Goal: Task Accomplishment & Management: Manage account settings

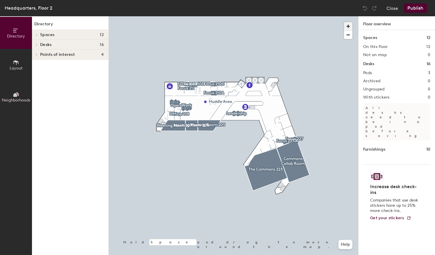
click at [348, 26] on span "button" at bounding box center [348, 26] width 8 height 8
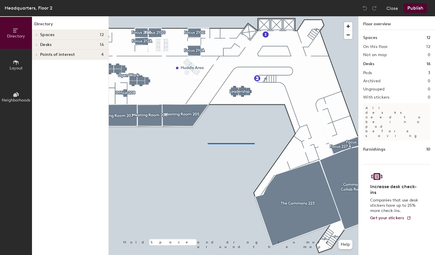
click at [208, 16] on div at bounding box center [234, 16] width 250 height 0
click at [314, 16] on div at bounding box center [234, 16] width 250 height 0
click at [197, 16] on div at bounding box center [234, 16] width 250 height 0
click at [249, 16] on div at bounding box center [234, 16] width 250 height 0
click at [95, 236] on div "Directory Layout Neighborhoods Directory Spaces 12 Commons Collab Room Focus 21…" at bounding box center [217, 135] width 435 height 239
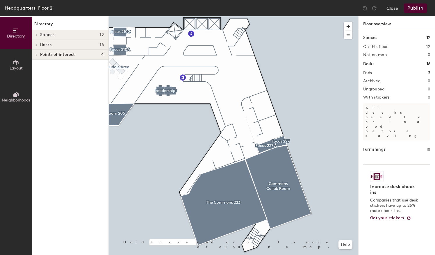
click at [37, 34] on icon at bounding box center [36, 34] width 2 height 3
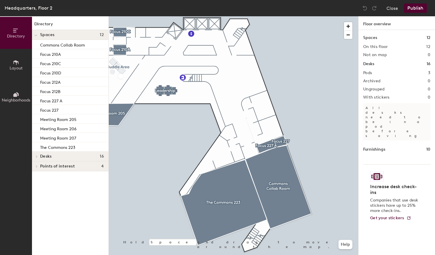
click at [13, 66] on span "Layout" at bounding box center [16, 68] width 13 height 5
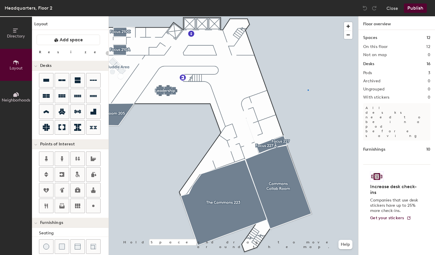
click at [308, 16] on div at bounding box center [234, 16] width 250 height 0
click at [76, 158] on icon at bounding box center [77, 159] width 5 height 4
click at [263, 108] on div "Directory Layout Neighborhoods Layout Add space Resize Desks Points of Interest…" at bounding box center [217, 135] width 435 height 239
click at [91, 204] on icon at bounding box center [93, 205] width 7 height 7
type input "20"
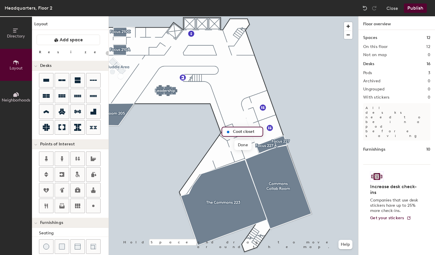
click at [246, 131] on input "Coat closet" at bounding box center [246, 132] width 29 height 8
type input "Coat Closet"
click at [243, 143] on span "Done" at bounding box center [242, 145] width 17 height 10
click at [253, 16] on div at bounding box center [234, 16] width 250 height 0
click at [231, 144] on span "Edit" at bounding box center [230, 145] width 15 height 10
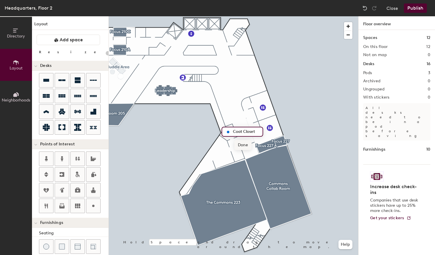
click at [241, 145] on span "Done" at bounding box center [242, 145] width 17 height 10
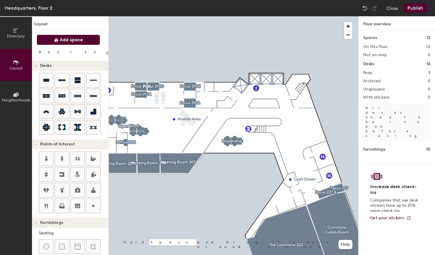
click at [62, 39] on span "Add space" at bounding box center [71, 40] width 23 height 6
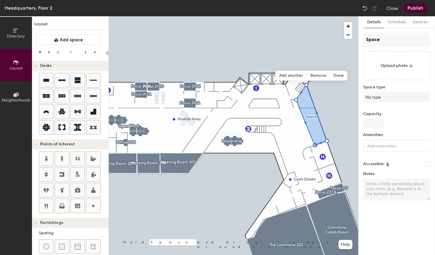
type input "20"
click at [388, 36] on input "Space" at bounding box center [396, 40] width 67 height 14
type input "Spac"
type input "20"
type input "Sp"
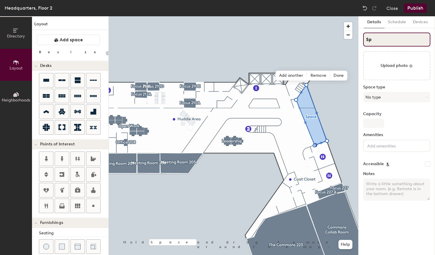
type input "20"
type input "S"
type input "20"
type input "So"
type input "20"
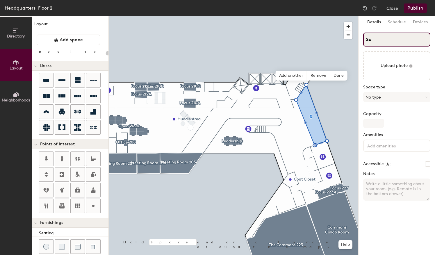
type input "Soc"
type input "20"
type input "Soci"
type input "20"
type input "Social"
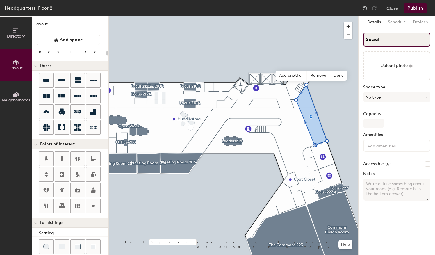
type input "20"
type input "Social"
type input "20"
type input "Social G"
type input "20"
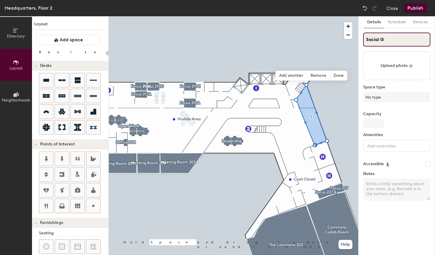
type input "Social Ga"
type input "20"
type input "Social Gal"
type input "20"
type input "Social Gallery"
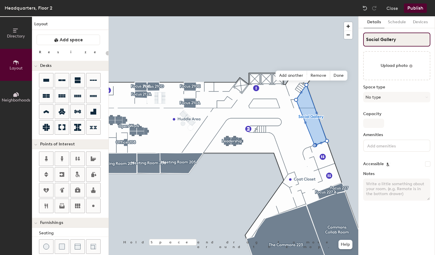
type input "20"
type input "Social Gallery"
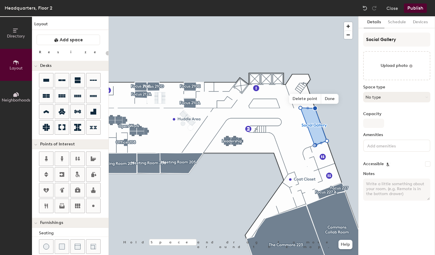
click at [406, 96] on button "No type" at bounding box center [396, 97] width 67 height 10
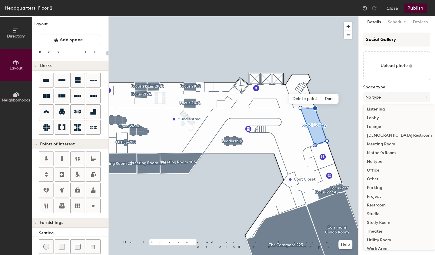
scroll to position [130, 0]
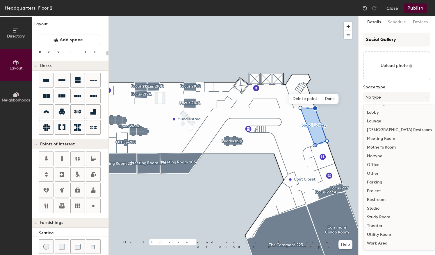
click at [377, 172] on div "Other" at bounding box center [400, 173] width 72 height 9
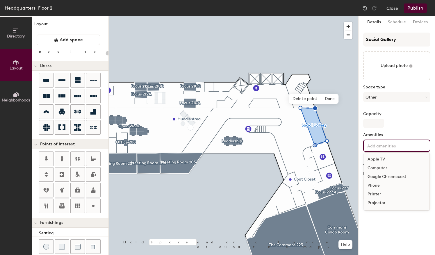
click at [398, 143] on input at bounding box center [392, 145] width 52 height 7
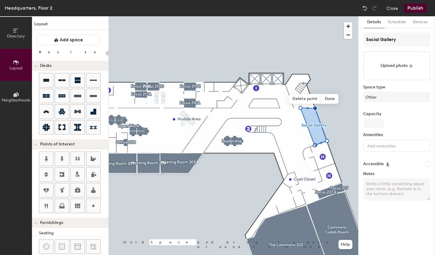
click at [393, 127] on div "Capacity" at bounding box center [396, 120] width 67 height 16
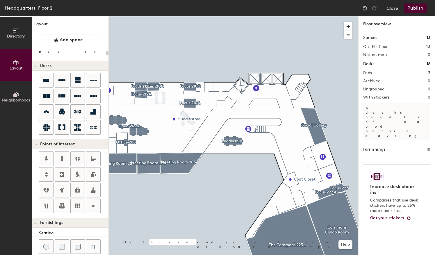
type input "20"
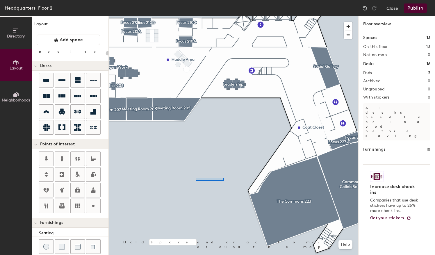
click at [188, 16] on div at bounding box center [234, 16] width 250 height 0
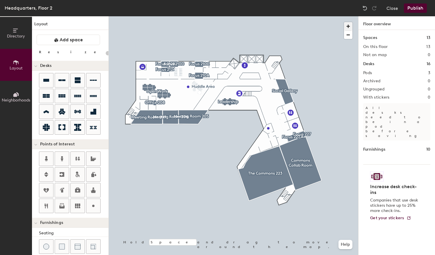
click at [347, 27] on span "button" at bounding box center [348, 26] width 8 height 8
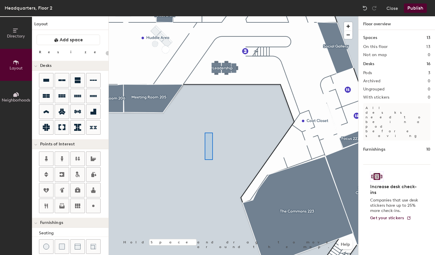
click at [205, 16] on div at bounding box center [234, 16] width 250 height 0
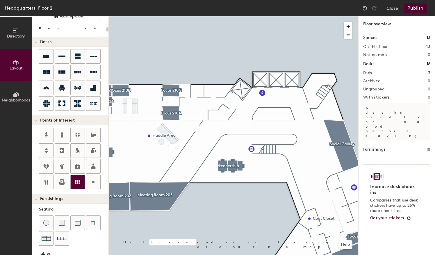
scroll to position [25, 0]
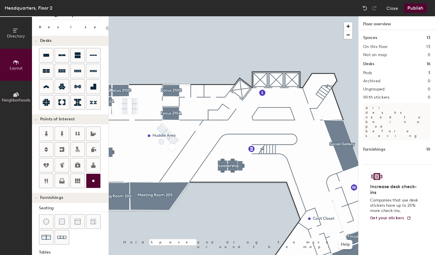
click at [90, 179] on icon at bounding box center [93, 180] width 7 height 7
type input "20"
type input "Catering"
click at [210, 122] on span "Done" at bounding box center [208, 123] width 17 height 10
click at [199, 16] on div at bounding box center [234, 16] width 250 height 0
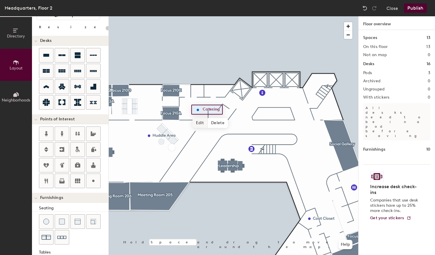
click at [200, 123] on span "Edit" at bounding box center [200, 123] width 15 height 10
drag, startPoint x: 206, startPoint y: 105, endPoint x: 199, endPoint y: 105, distance: 6.7
click at [199, 105] on div "Catering" at bounding box center [208, 110] width 34 height 10
click at [211, 123] on span "Done" at bounding box center [208, 123] width 17 height 10
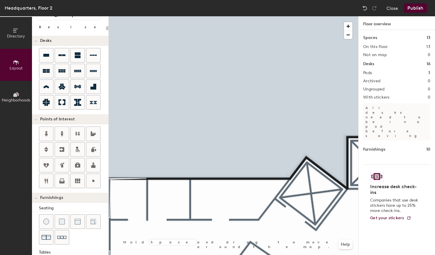
click at [415, 7] on button "Publish" at bounding box center [415, 7] width 23 height 9
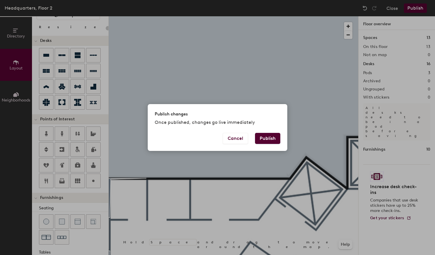
click at [269, 137] on button "Publish" at bounding box center [267, 138] width 25 height 11
type input "20"
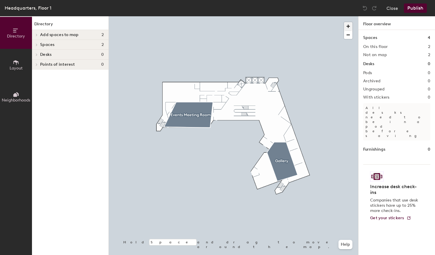
click at [351, 25] on span "button" at bounding box center [348, 26] width 8 height 8
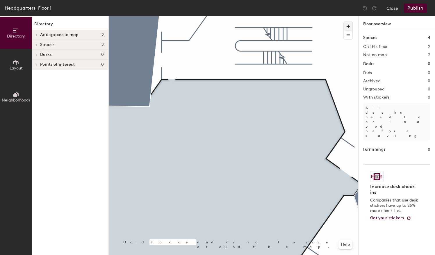
click at [351, 25] on span "button" at bounding box center [348, 26] width 8 height 8
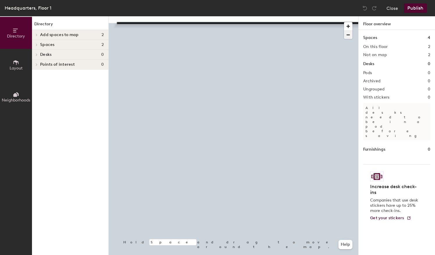
click at [351, 34] on span "button" at bounding box center [348, 35] width 8 height 8
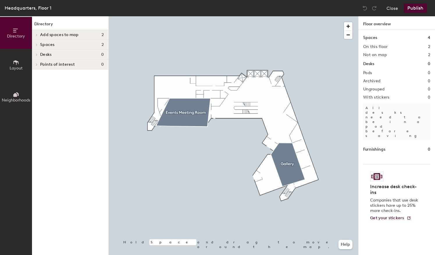
click at [22, 63] on button "Layout" at bounding box center [16, 65] width 32 height 32
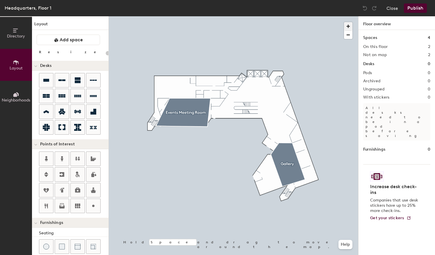
click at [347, 27] on span "button" at bounding box center [348, 26] width 8 height 8
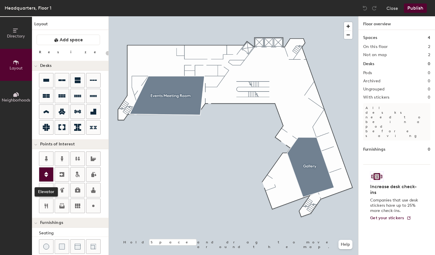
click at [50, 179] on div at bounding box center [46, 175] width 14 height 14
click at [280, 62] on span "Done" at bounding box center [278, 62] width 17 height 10
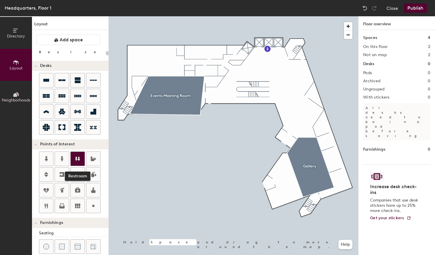
click at [78, 155] on icon at bounding box center [77, 158] width 7 height 7
click at [215, 64] on span "Done" at bounding box center [215, 64] width 17 height 10
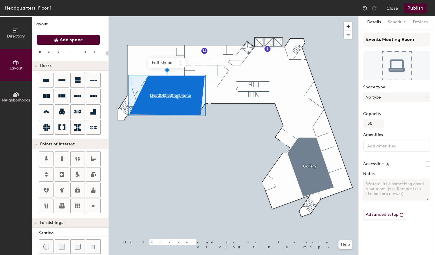
click at [70, 41] on span "Add space" at bounding box center [71, 40] width 23 height 6
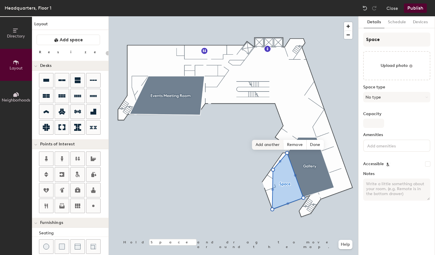
click at [273, 144] on span "Add another" at bounding box center [267, 145] width 31 height 10
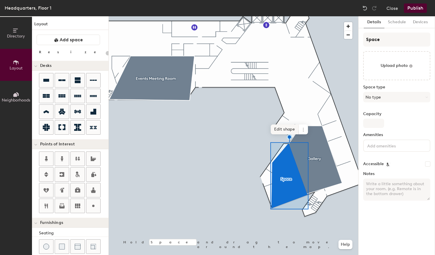
click at [283, 128] on span "Edit shape" at bounding box center [285, 130] width 28 height 10
click at [285, 129] on span "Edit shape" at bounding box center [282, 130] width 28 height 10
click at [283, 130] on span "Edit shape" at bounding box center [282, 130] width 28 height 10
type input "20"
click at [281, 129] on span "Edit shape" at bounding box center [281, 130] width 28 height 10
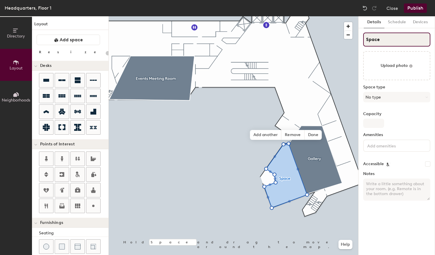
click at [382, 36] on input "Space" at bounding box center [396, 40] width 67 height 14
drag, startPoint x: 382, startPoint y: 37, endPoint x: 363, endPoint y: 38, distance: 19.5
click at [363, 38] on div "Details Schedule Devices Space Upload photo Space type No type Capacity Ameniti…" at bounding box center [397, 135] width 77 height 239
type input "A"
type input "20"
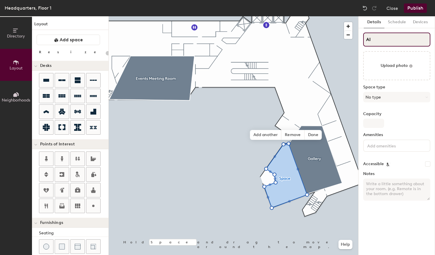
type input "AIA"
type input "20"
type input "AIA"
type input "20"
type input "AIA S"
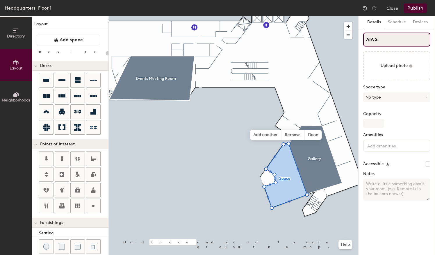
type input "20"
type input "AIA Store"
type input "20"
type input "AIA Store"
click at [414, 98] on button "No type" at bounding box center [396, 97] width 67 height 10
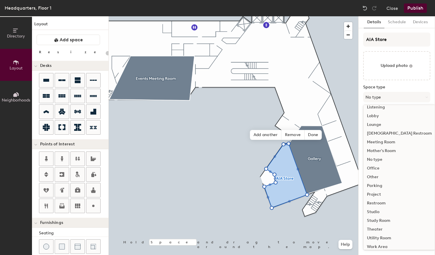
scroll to position [130, 0]
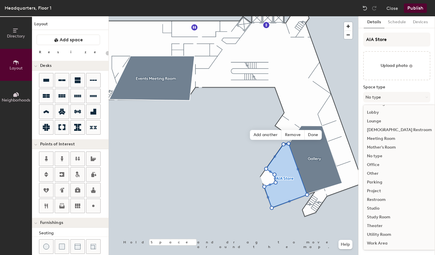
click at [375, 170] on div "Other" at bounding box center [400, 173] width 72 height 9
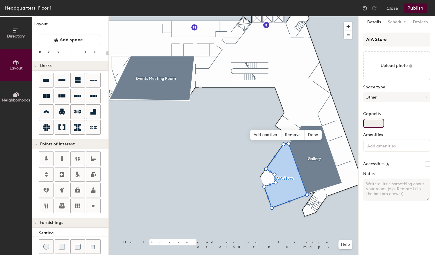
click at [372, 120] on input "Capacity" at bounding box center [373, 123] width 21 height 9
click at [404, 134] on label "Amenities" at bounding box center [396, 135] width 67 height 5
click at [393, 146] on input at bounding box center [392, 145] width 52 height 7
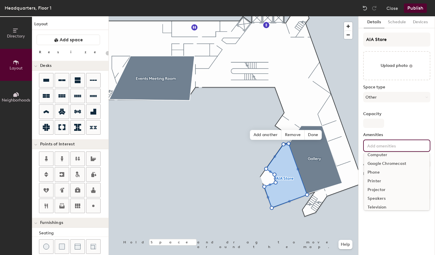
scroll to position [13, 0]
click at [378, 173] on div "Phone" at bounding box center [396, 172] width 65 height 9
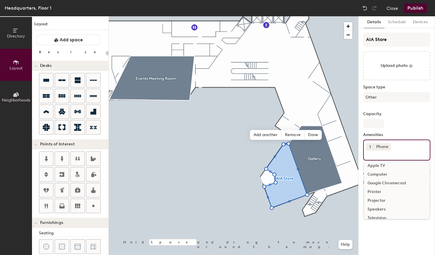
scroll to position [0, 0]
click at [381, 174] on div "Computer" at bounding box center [396, 177] width 65 height 9
click at [411, 152] on input at bounding box center [392, 154] width 52 height 7
click at [420, 148] on icon at bounding box center [421, 146] width 2 height 2
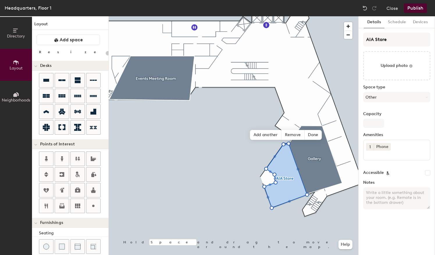
click at [399, 155] on input at bounding box center [392, 154] width 52 height 7
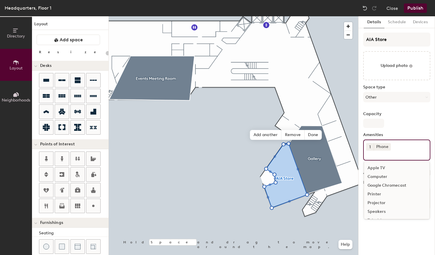
click at [393, 237] on div "Details Schedule Devices AIA Store Upload photo Space type Other Capacity Ameni…" at bounding box center [397, 135] width 77 height 239
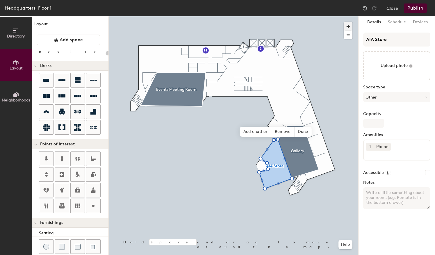
click at [349, 27] on span "button" at bounding box center [348, 26] width 8 height 8
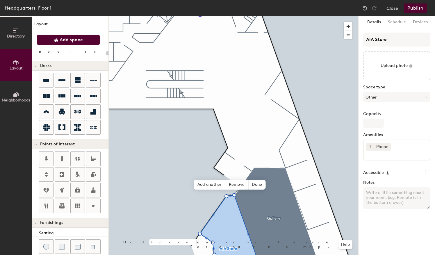
click at [69, 40] on span "Add space" at bounding box center [71, 40] width 23 height 6
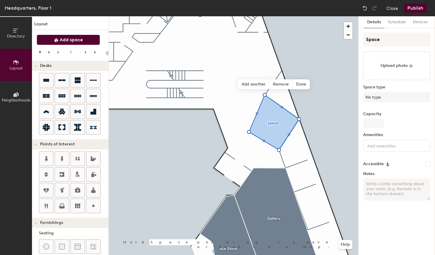
type input "20"
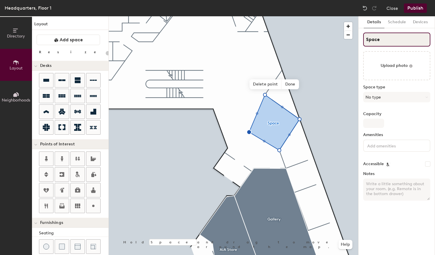
drag, startPoint x: 390, startPoint y: 42, endPoint x: 364, endPoint y: 44, distance: 26.2
click at [364, 44] on input "Space" at bounding box center [396, 40] width 67 height 14
type input "W"
type input "20"
type input "We"
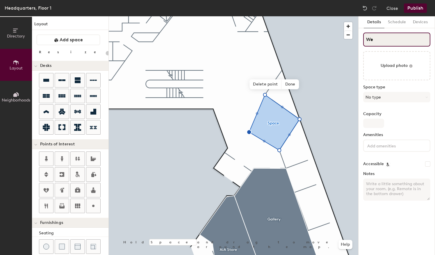
type input "20"
type input "Wel"
type input "20"
type input "Welc"
type input "20"
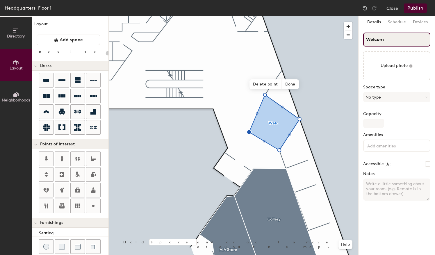
type input "Welcome"
type input "20"
type input "Welcome"
type input "20"
type input "Welcome C"
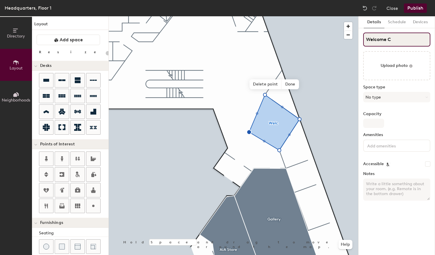
type input "20"
type input "Welcome Ce"
type input "20"
type input "Welcome Cent"
type input "20"
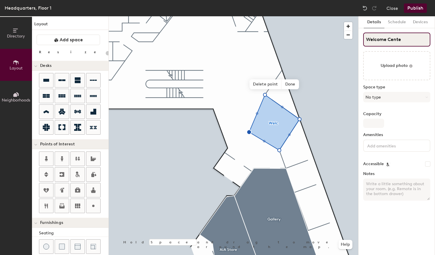
type input "Welcome Center"
type input "20"
type input "Welcome Center"
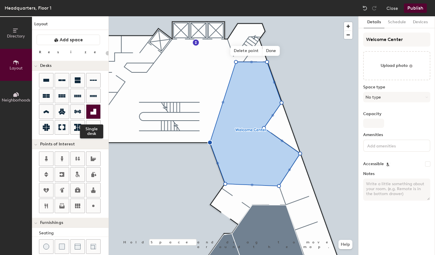
click at [93, 114] on icon at bounding box center [93, 111] width 7 height 7
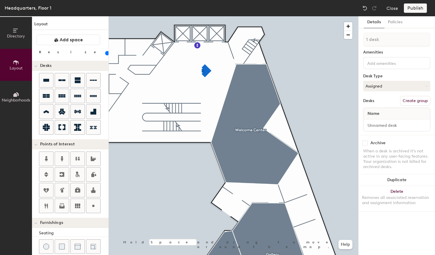
type input "120"
click at [46, 114] on icon at bounding box center [46, 112] width 7 height 7
click at [382, 62] on input at bounding box center [392, 62] width 52 height 7
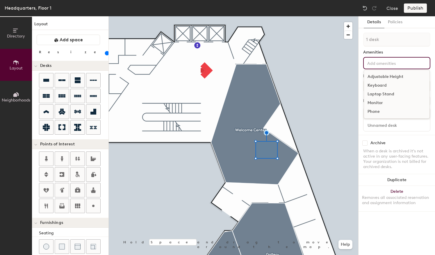
click at [376, 111] on div "Phone" at bounding box center [396, 111] width 65 height 9
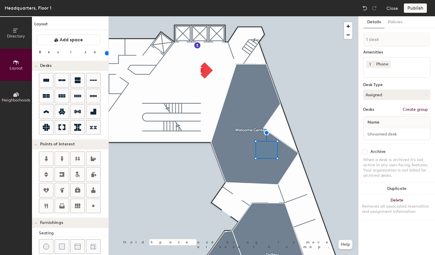
click at [398, 51] on div "Amenities" at bounding box center [396, 52] width 67 height 5
click at [378, 125] on span "Name" at bounding box center [374, 122] width 18 height 10
click at [381, 129] on div at bounding box center [397, 134] width 67 height 12
click at [377, 120] on span "Name" at bounding box center [374, 122] width 18 height 10
type input "140"
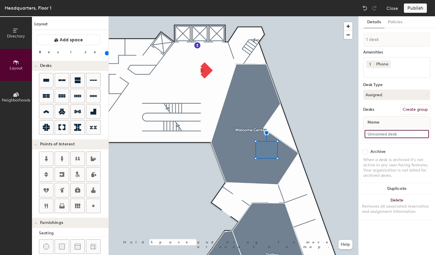
click at [374, 131] on input at bounding box center [397, 134] width 64 height 8
type input "W"
type input "140"
type input "We"
type input "140"
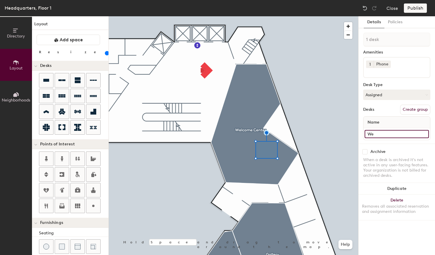
type input "Wel"
type input "140"
type input "Welcome"
type input "140"
type input "Welcome"
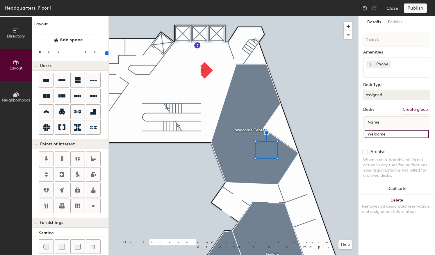
type input "140"
type input "Welcome c"
type input "140"
type input "Welcome ce"
type input "140"
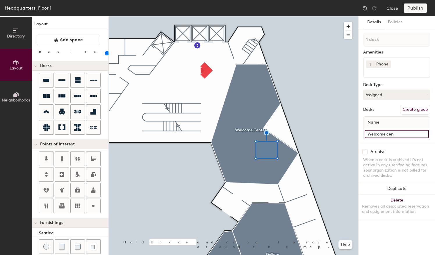
type input "Welcome cent"
type input "140"
type input "Welcome center"
type input "140"
type input "Welcome center"
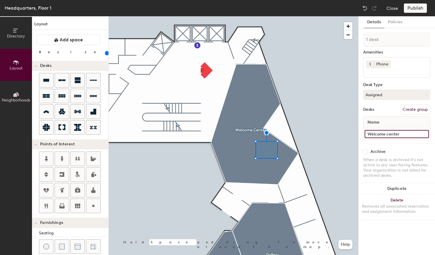
type input "140"
type input "Welcome center"
type input "140"
type input "Welcome cente"
type input "140"
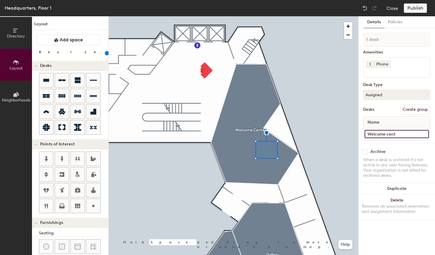
type input "Welcome cen"
type input "140"
type input "Welcome"
type input "140"
type input "Welcome C"
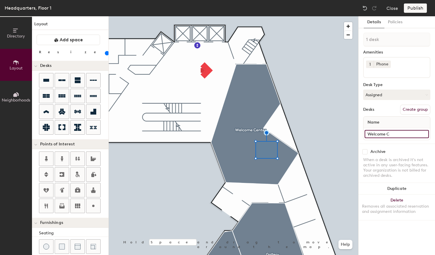
type input "140"
type input "Welcome Ce"
type input "140"
type input "Welcome Cent"
type input "140"
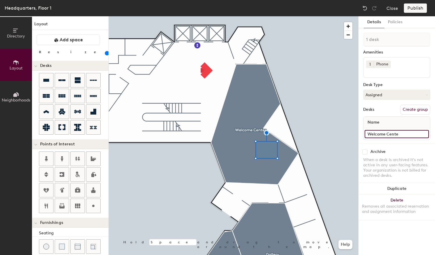
type input "Welcome Center"
type input "140"
type input "Welcome Center"
type input "140"
type input "Welcome Center R"
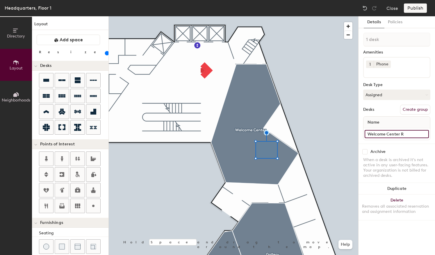
type input "140"
type input "Welcome Center Re"
type input "140"
type input "Welcome Center Rec"
type input "140"
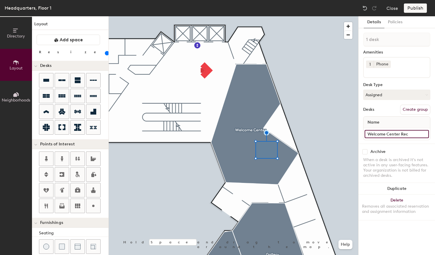
type input "Welcome Center Rece"
type input "140"
type input "Welcome Center Recep"
type input "140"
type input "Welcome Center Reception"
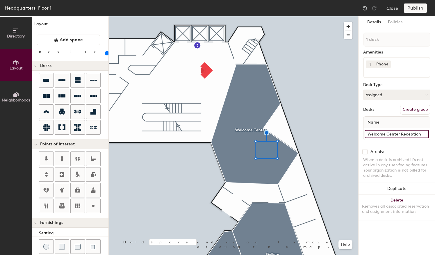
type input "140"
type input "Welcome Center Reception"
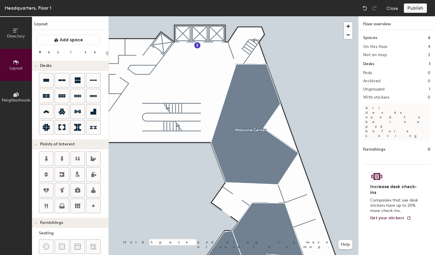
click at [413, 11] on div "Publish" at bounding box center [417, 7] width 26 height 9
click at [415, 8] on div "Publish" at bounding box center [417, 7] width 26 height 9
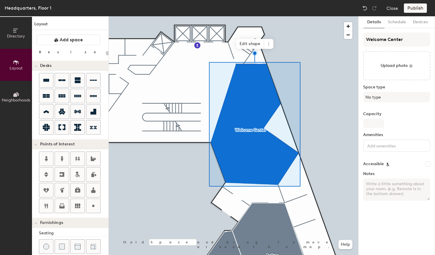
click at [334, 16] on div at bounding box center [234, 16] width 250 height 0
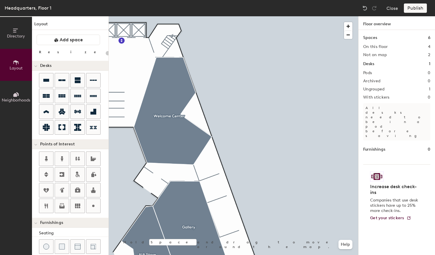
click at [404, 112] on p "All desks need to be in a pod before saving" at bounding box center [396, 121] width 67 height 37
click at [413, 10] on div "Publish" at bounding box center [417, 7] width 26 height 9
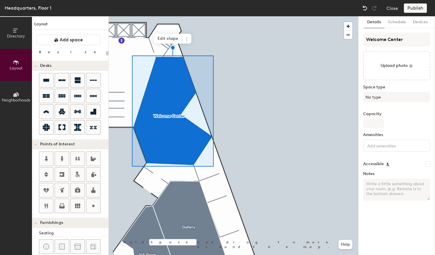
click at [362, 10] on div at bounding box center [364, 7] width 9 height 9
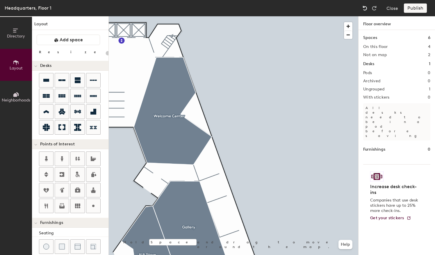
click at [362, 10] on div at bounding box center [364, 7] width 9 height 9
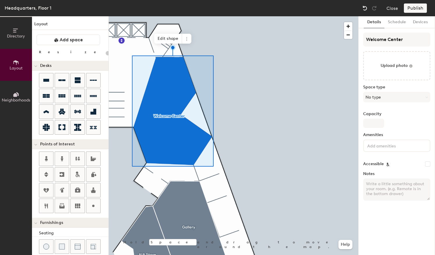
click at [362, 10] on div at bounding box center [364, 7] width 9 height 9
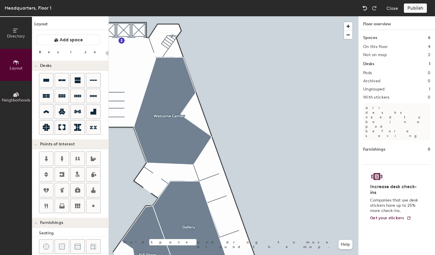
click at [362, 10] on div at bounding box center [364, 7] width 9 height 9
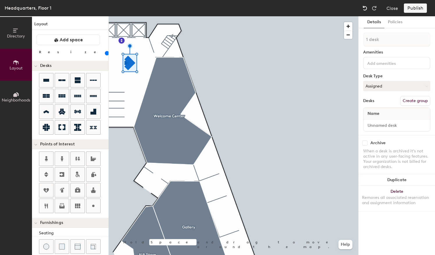
click at [362, 10] on div at bounding box center [364, 7] width 9 height 9
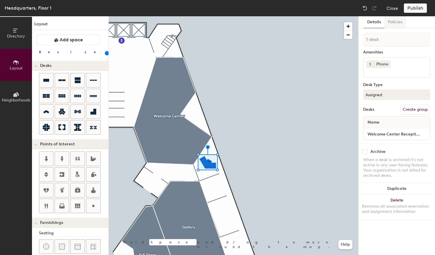
click at [396, 23] on button "Policies" at bounding box center [396, 22] width 22 height 12
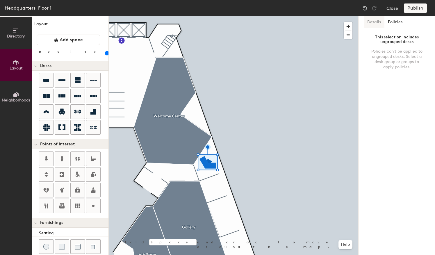
click at [371, 25] on button "Details" at bounding box center [374, 22] width 21 height 12
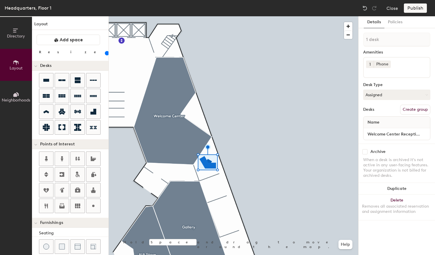
click at [390, 124] on div "Name" at bounding box center [397, 123] width 67 height 12
click at [398, 133] on input "Welcome Center Reception" at bounding box center [397, 134] width 64 height 8
click at [396, 124] on div "Name" at bounding box center [397, 123] width 67 height 12
drag, startPoint x: 389, startPoint y: 123, endPoint x: 368, endPoint y: 124, distance: 20.4
click at [368, 124] on div "Name" at bounding box center [397, 123] width 67 height 12
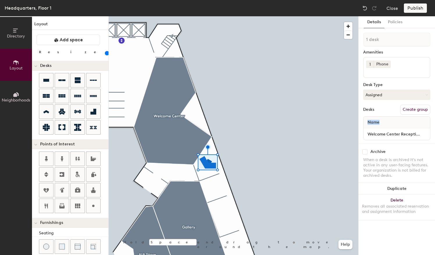
drag, startPoint x: 368, startPoint y: 124, endPoint x: 392, endPoint y: 124, distance: 23.3
click at [392, 124] on div "Name" at bounding box center [397, 123] width 67 height 12
click at [386, 111] on div "Desks Create group" at bounding box center [396, 110] width 67 height 10
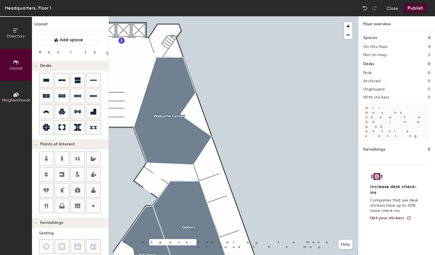
click at [421, 8] on button "Publish" at bounding box center [415, 7] width 23 height 9
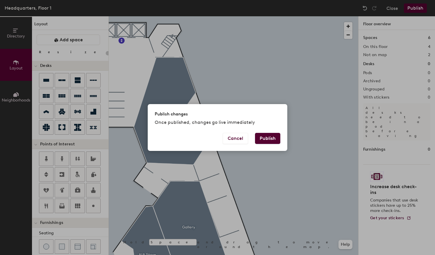
click at [270, 137] on button "Publish" at bounding box center [267, 138] width 25 height 11
type input "20"
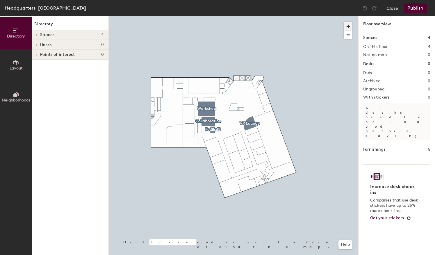
click at [350, 27] on span "button" at bounding box center [348, 26] width 8 height 8
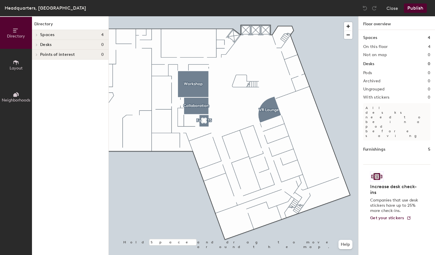
click at [16, 66] on span "Layout" at bounding box center [16, 68] width 13 height 5
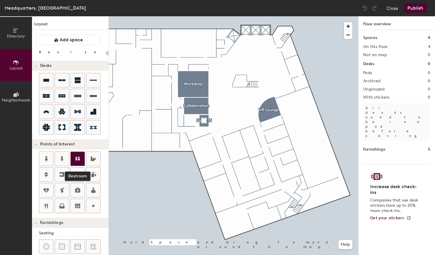
click at [76, 159] on icon at bounding box center [77, 158] width 7 height 7
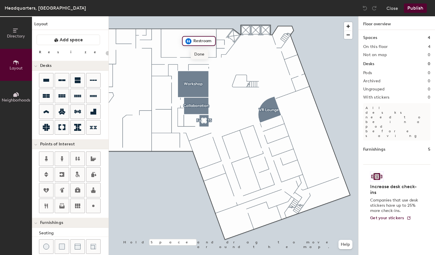
click at [202, 55] on span "Done" at bounding box center [199, 54] width 17 height 10
click at [50, 173] on div at bounding box center [46, 175] width 14 height 14
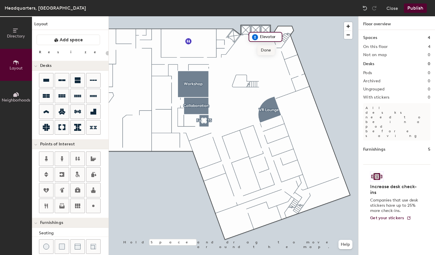
click at [265, 49] on span "Done" at bounding box center [265, 50] width 17 height 10
click at [415, 7] on button "Publish" at bounding box center [415, 7] width 23 height 9
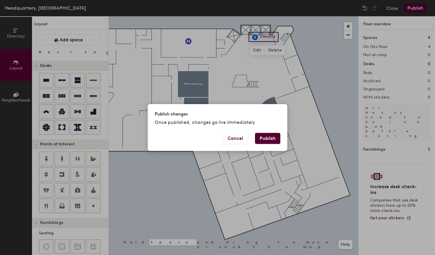
click at [274, 137] on button "Publish" at bounding box center [267, 138] width 25 height 11
type input "20"
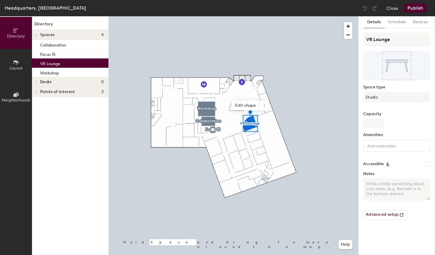
click at [383, 116] on label "Capacity" at bounding box center [396, 114] width 67 height 5
click at [383, 119] on input "Capacity" at bounding box center [373, 123] width 21 height 9
type input "4"
click at [402, 116] on label "Capacity" at bounding box center [396, 114] width 67 height 5
click at [384, 119] on input "4" at bounding box center [373, 123] width 21 height 9
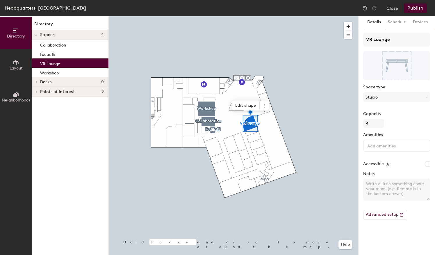
click at [412, 9] on button "Publish" at bounding box center [415, 7] width 23 height 9
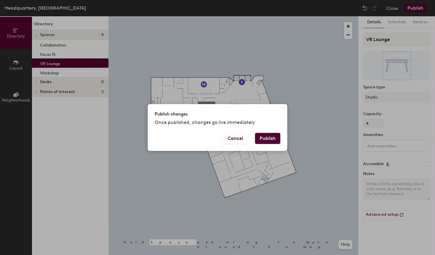
click at [270, 136] on button "Publish" at bounding box center [267, 138] width 25 height 11
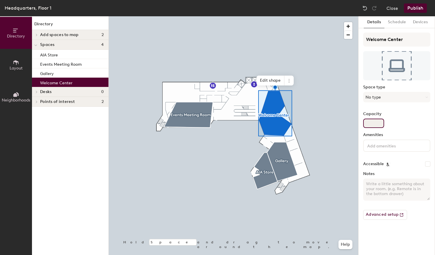
click at [375, 121] on input "Capacity" at bounding box center [373, 123] width 21 height 9
type input "3"
type input "200"
click at [404, 122] on div "Capacity 200" at bounding box center [396, 120] width 67 height 16
click at [412, 7] on button "Publish" at bounding box center [415, 7] width 23 height 9
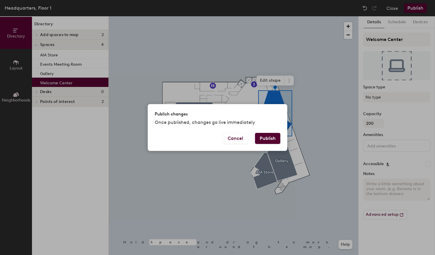
click at [267, 134] on button "Publish" at bounding box center [267, 138] width 25 height 11
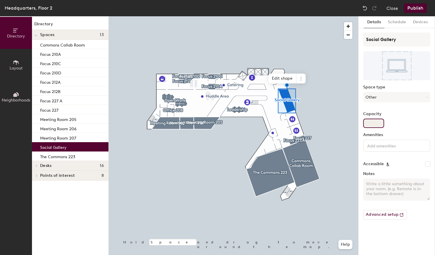
click at [376, 122] on input "Capacity" at bounding box center [373, 123] width 21 height 9
type input "100"
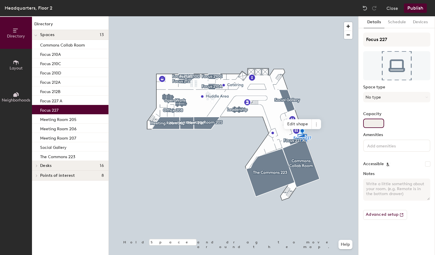
click at [379, 124] on input "Capacity" at bounding box center [373, 123] width 21 height 9
type input "47"
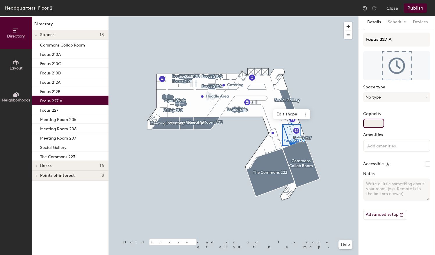
click at [374, 124] on input "Capacity" at bounding box center [373, 123] width 21 height 9
type input "46"
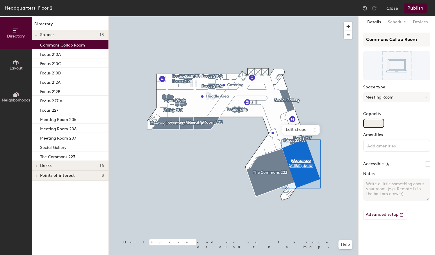
click at [379, 127] on input "Capacity" at bounding box center [373, 123] width 21 height 9
type input "300"
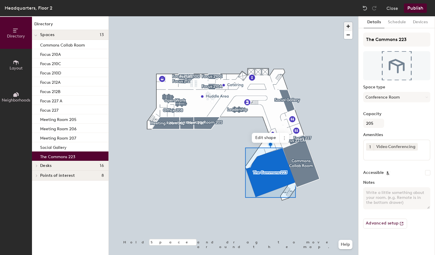
click at [350, 28] on span "button" at bounding box center [348, 26] width 8 height 8
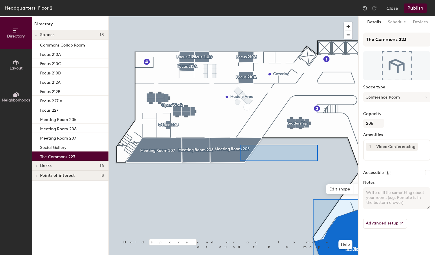
click at [239, 16] on div at bounding box center [234, 16] width 250 height 0
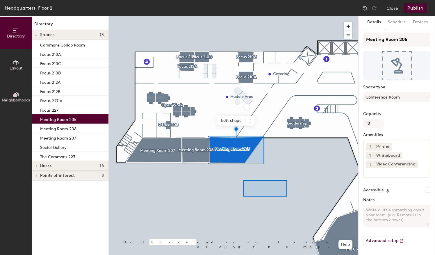
click at [241, 16] on div at bounding box center [234, 16] width 250 height 0
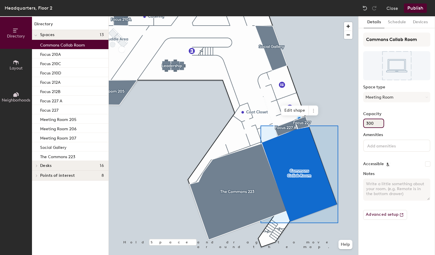
click at [376, 121] on input "300" at bounding box center [373, 123] width 21 height 9
drag, startPoint x: 376, startPoint y: 121, endPoint x: 366, endPoint y: 122, distance: 10.5
click at [366, 122] on input "300" at bounding box center [373, 123] width 21 height 9
type input "73"
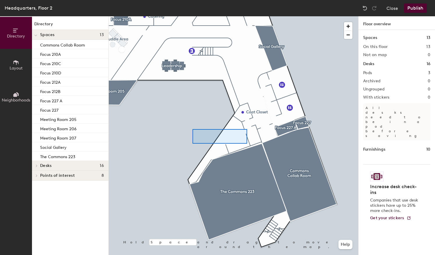
click at [217, 16] on div at bounding box center [234, 16] width 250 height 0
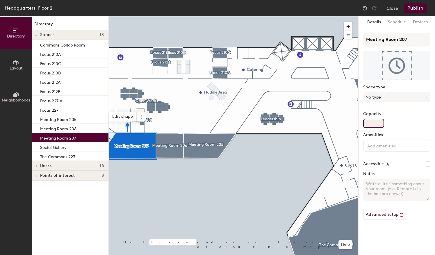
click at [378, 120] on input "Capacity" at bounding box center [373, 123] width 21 height 9
type input "8"
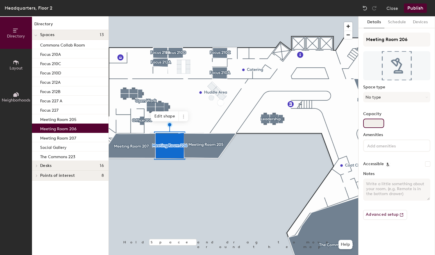
click at [377, 120] on input "Capacity" at bounding box center [373, 123] width 21 height 9
type input "5"
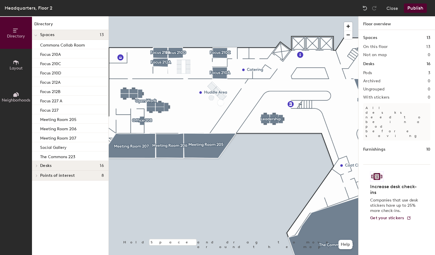
click at [413, 9] on button "Publish" at bounding box center [415, 7] width 23 height 9
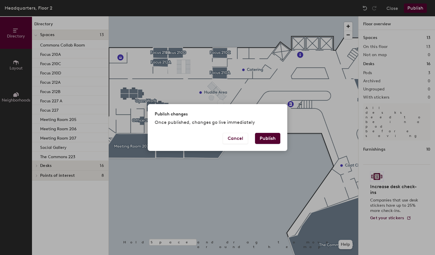
click at [275, 137] on button "Publish" at bounding box center [267, 138] width 25 height 11
